Goal: Task Accomplishment & Management: Manage account settings

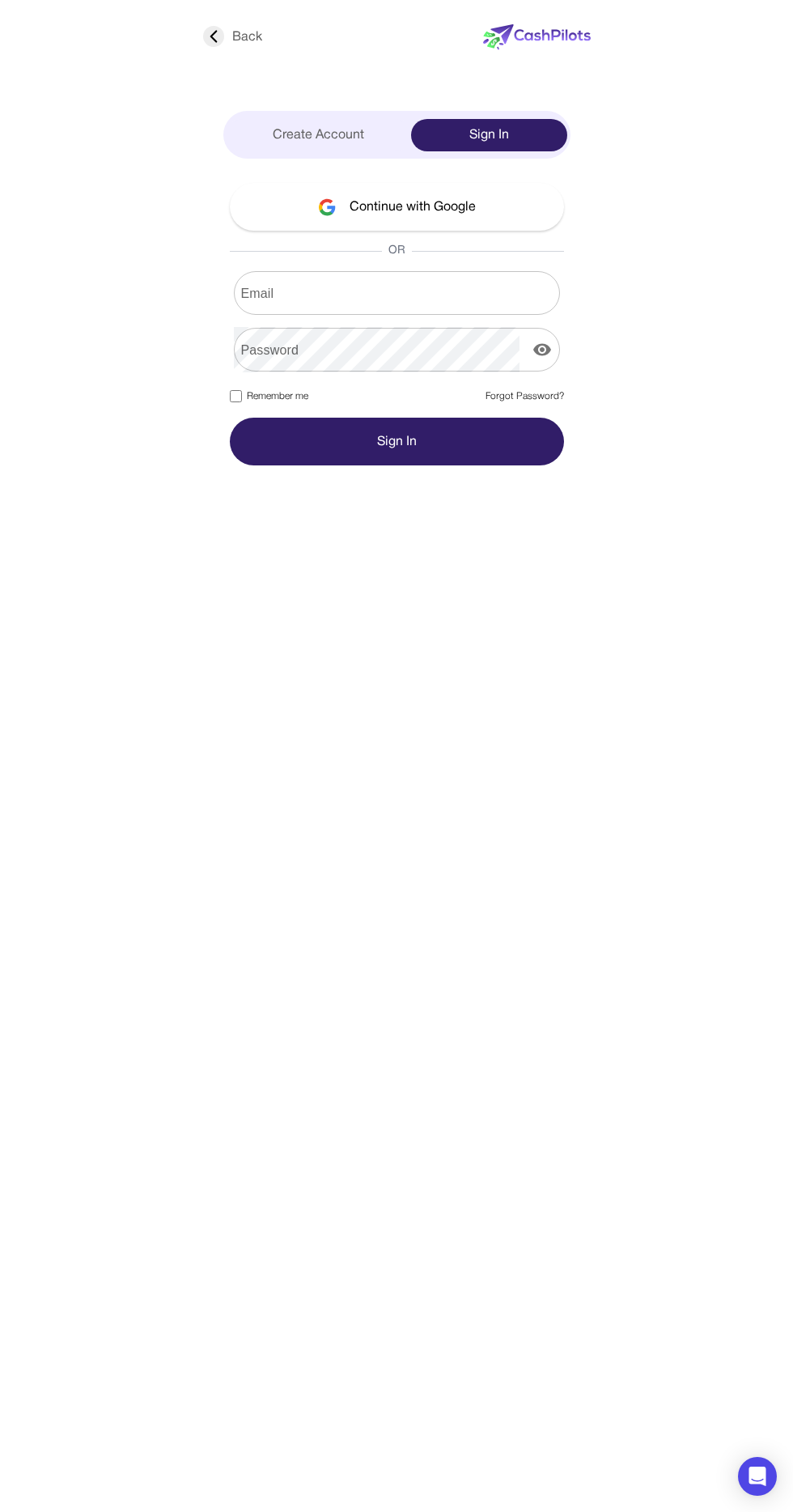
click at [257, 297] on div "Email Email" at bounding box center [397, 293] width 334 height 43
type input "**********"
click at [230, 418] on button "Sign In" at bounding box center [397, 441] width 334 height 48
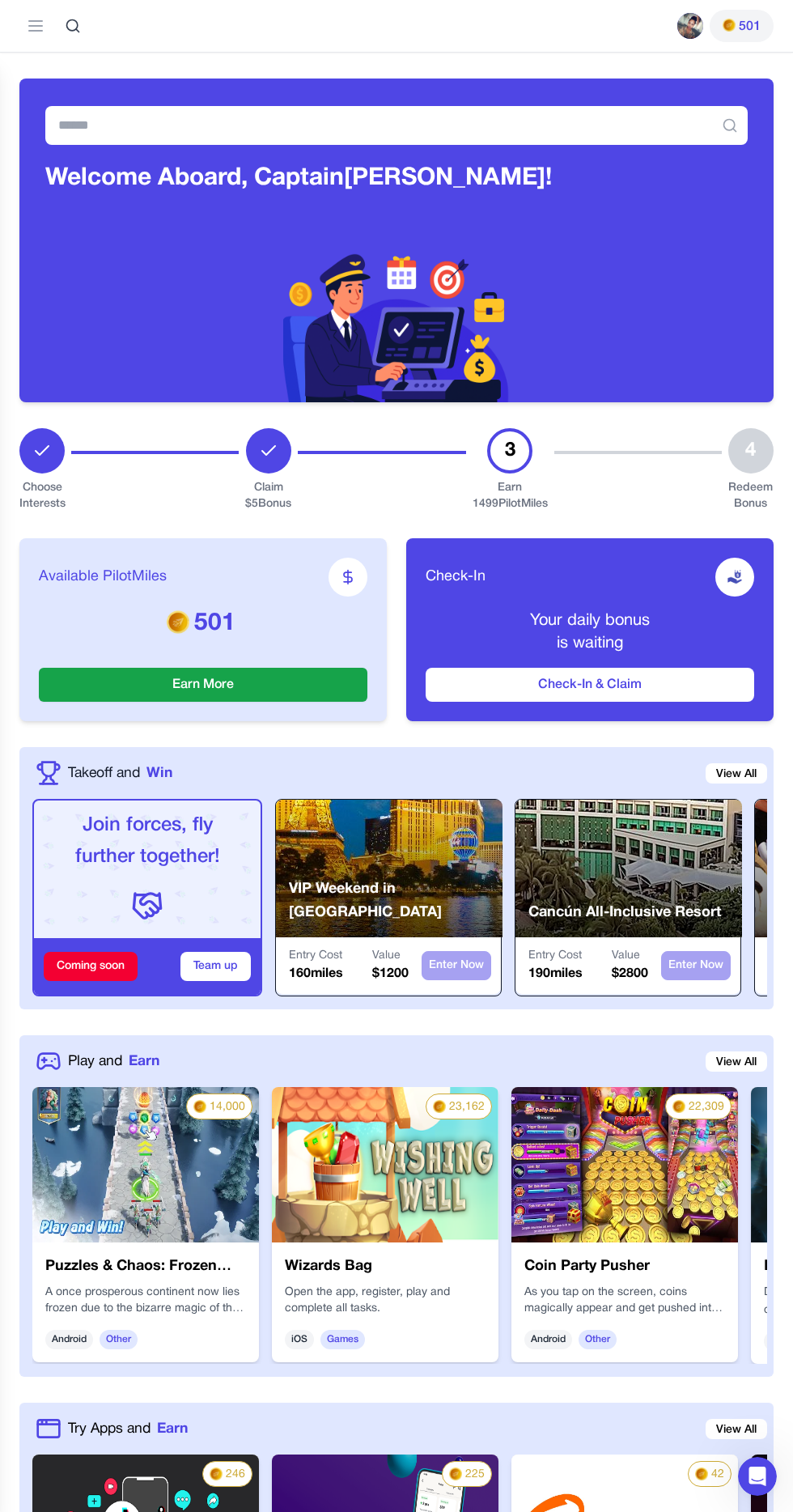
click at [465, 675] on button "Check-In & Claim" at bounding box center [590, 684] width 329 height 34
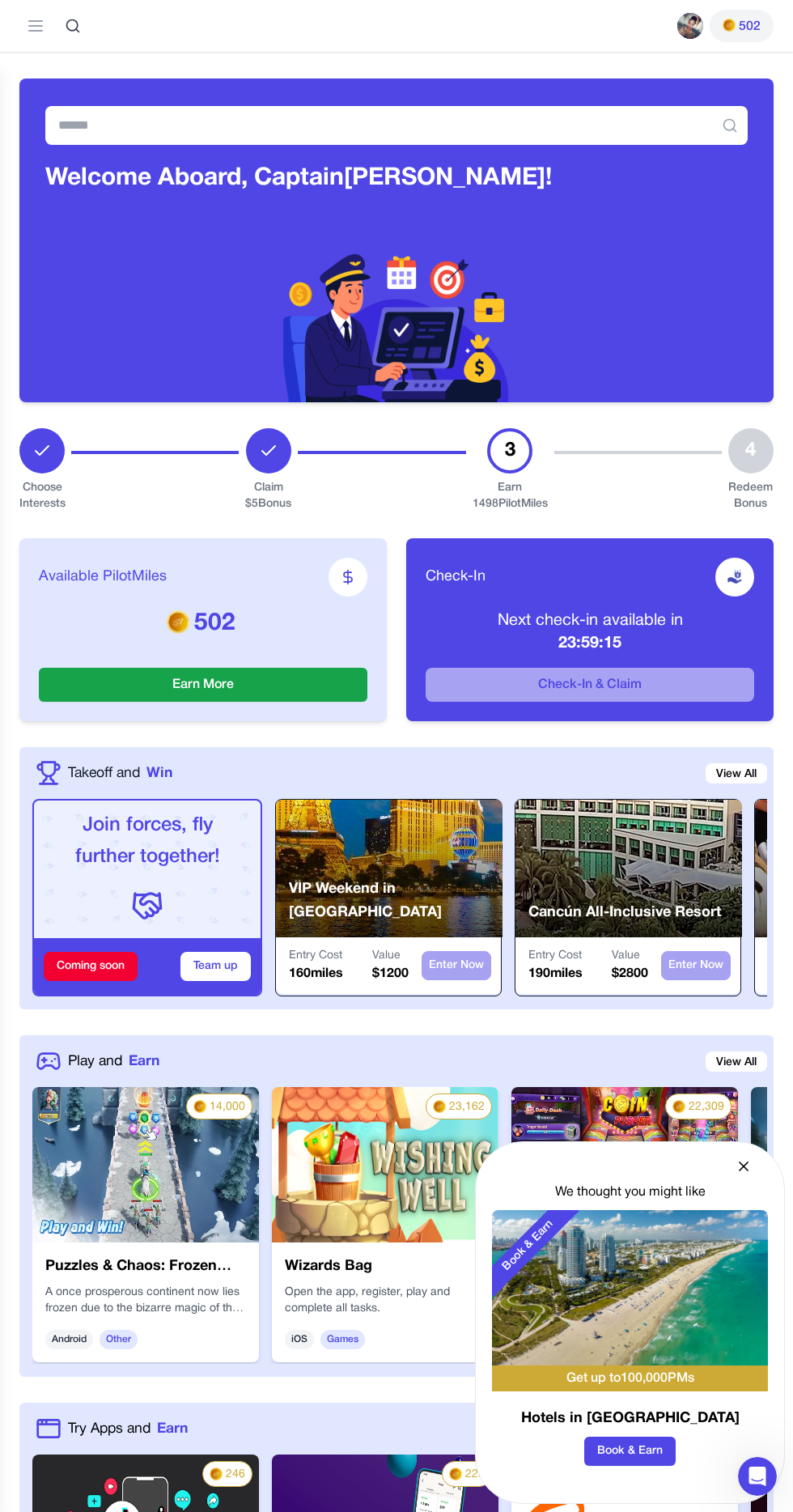
click at [744, 1174] on icon at bounding box center [744, 1166] width 16 height 16
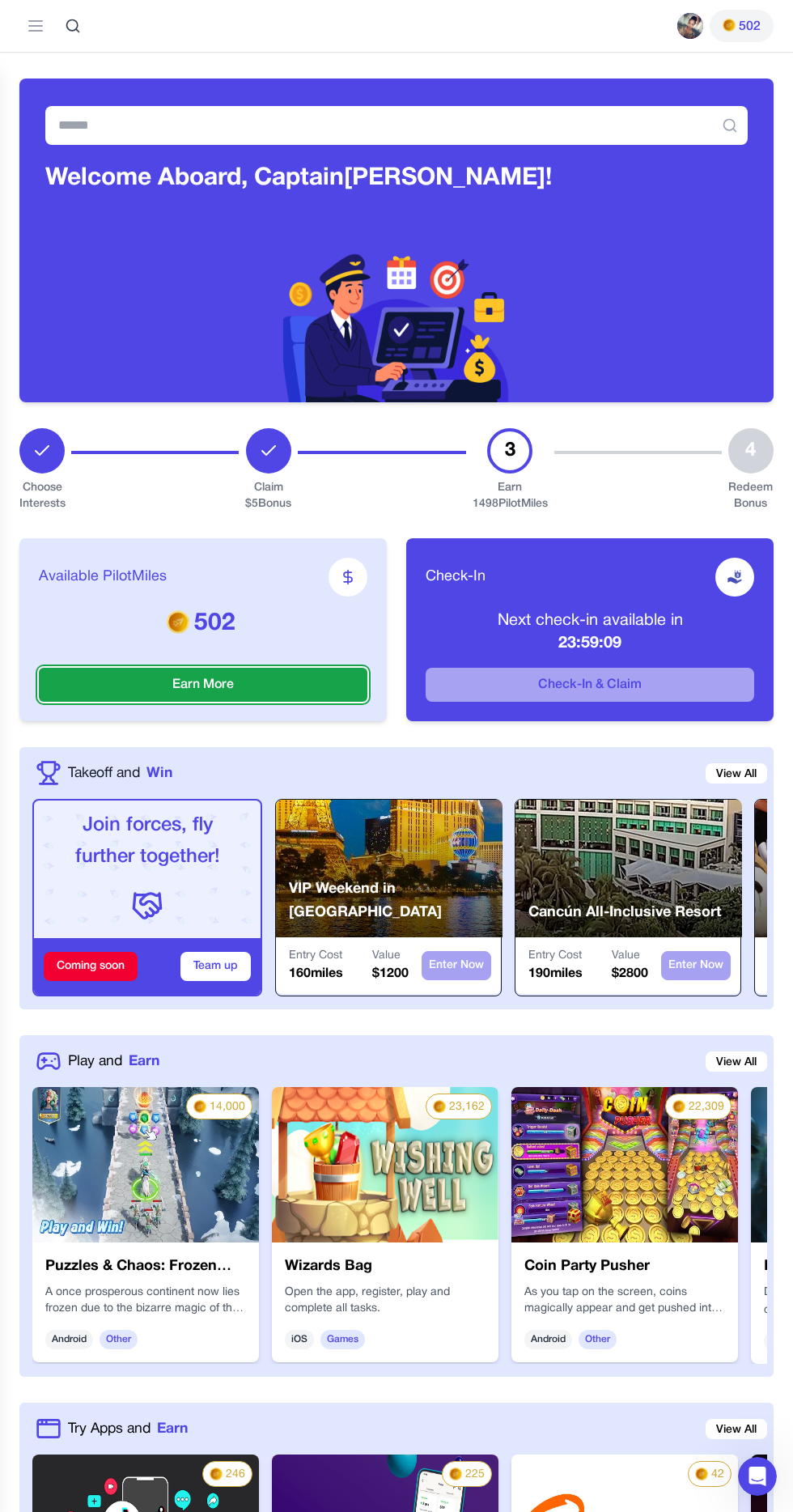
click at [131, 697] on button "Earn More" at bounding box center [203, 684] width 329 height 34
